Goal: Navigation & Orientation: Find specific page/section

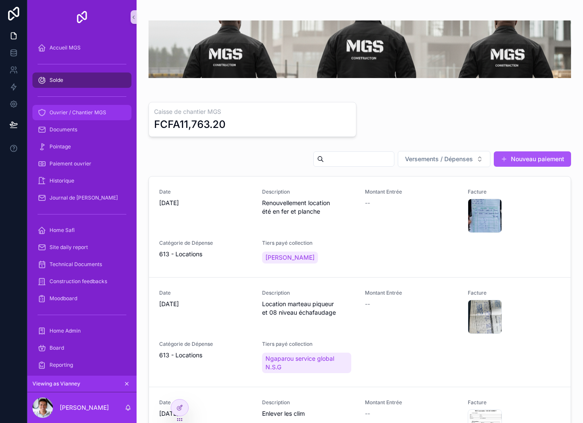
click at [66, 117] on div "Ouvrier / Chantier MGS" at bounding box center [82, 113] width 89 height 14
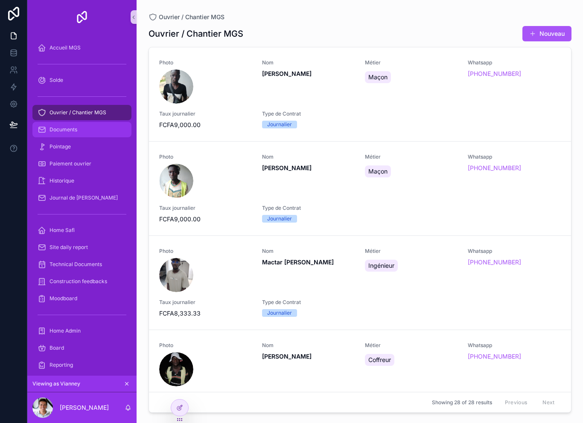
click at [64, 125] on div "Documents" at bounding box center [82, 130] width 89 height 14
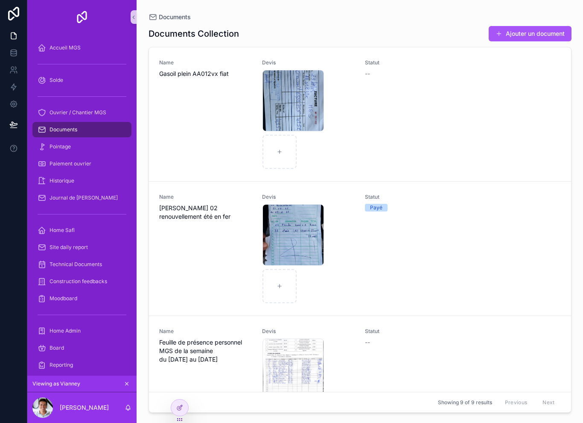
click at [64, 126] on div "Documents" at bounding box center [82, 130] width 89 height 14
click at [67, 145] on span "Pointage" at bounding box center [59, 146] width 21 height 7
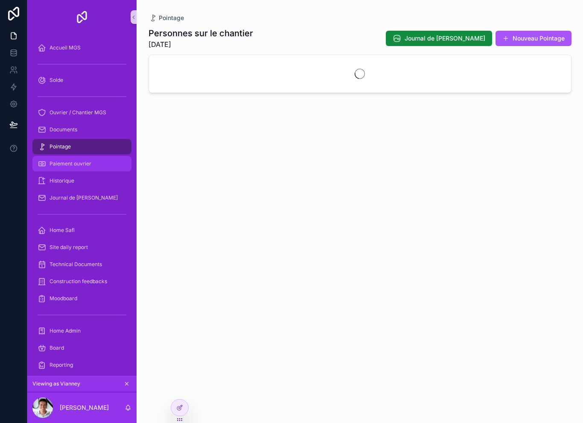
click at [63, 167] on span "Paiement ouvrier" at bounding box center [70, 163] width 42 height 7
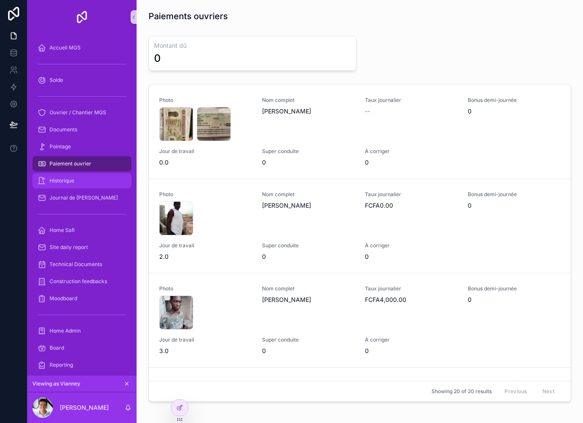
click at [55, 183] on span "Historique" at bounding box center [61, 180] width 25 height 7
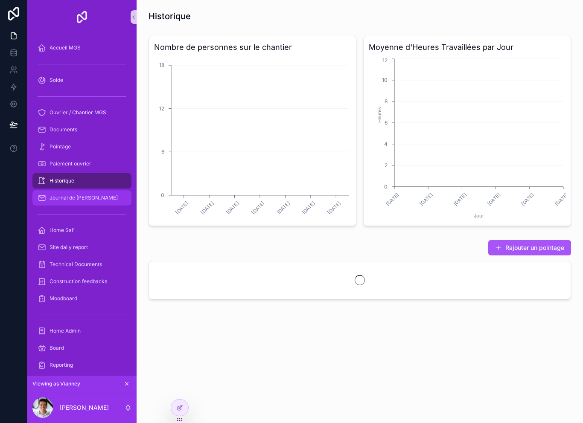
click at [61, 198] on span "Journal de [PERSON_NAME]" at bounding box center [83, 198] width 68 height 7
